Goal: Browse casually

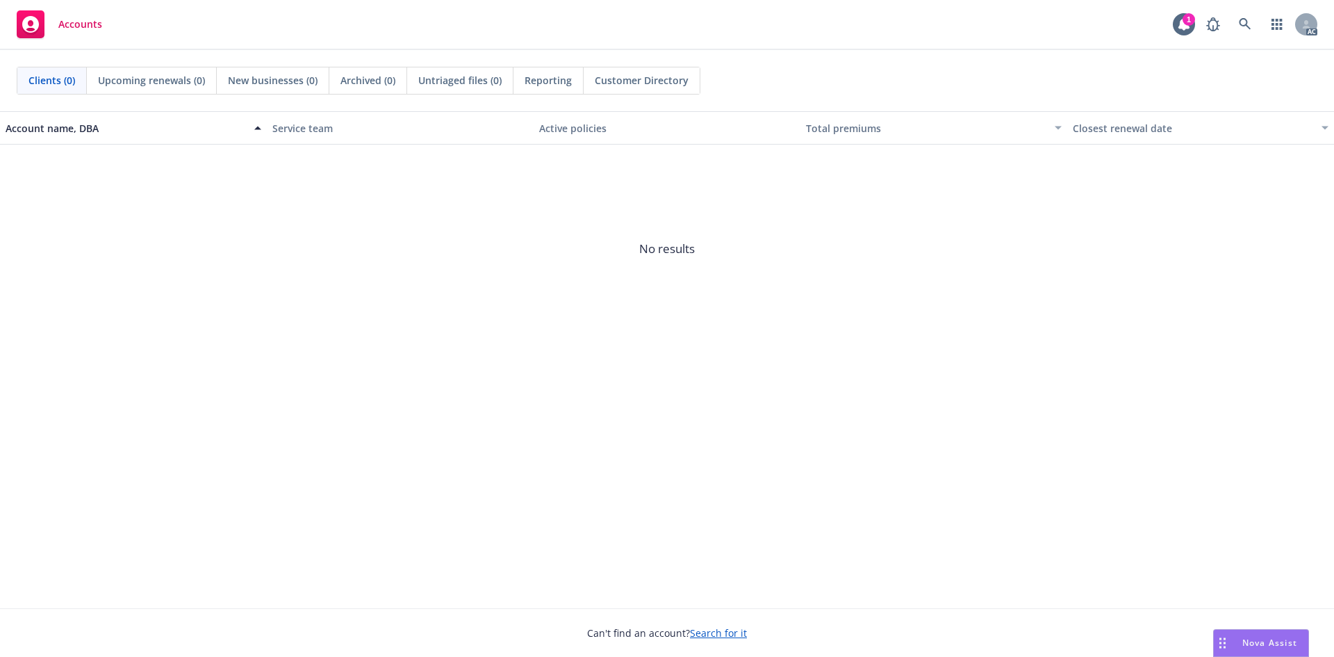
click at [273, 283] on span "No results" at bounding box center [667, 249] width 1334 height 208
